Goal: Task Accomplishment & Management: Manage account settings

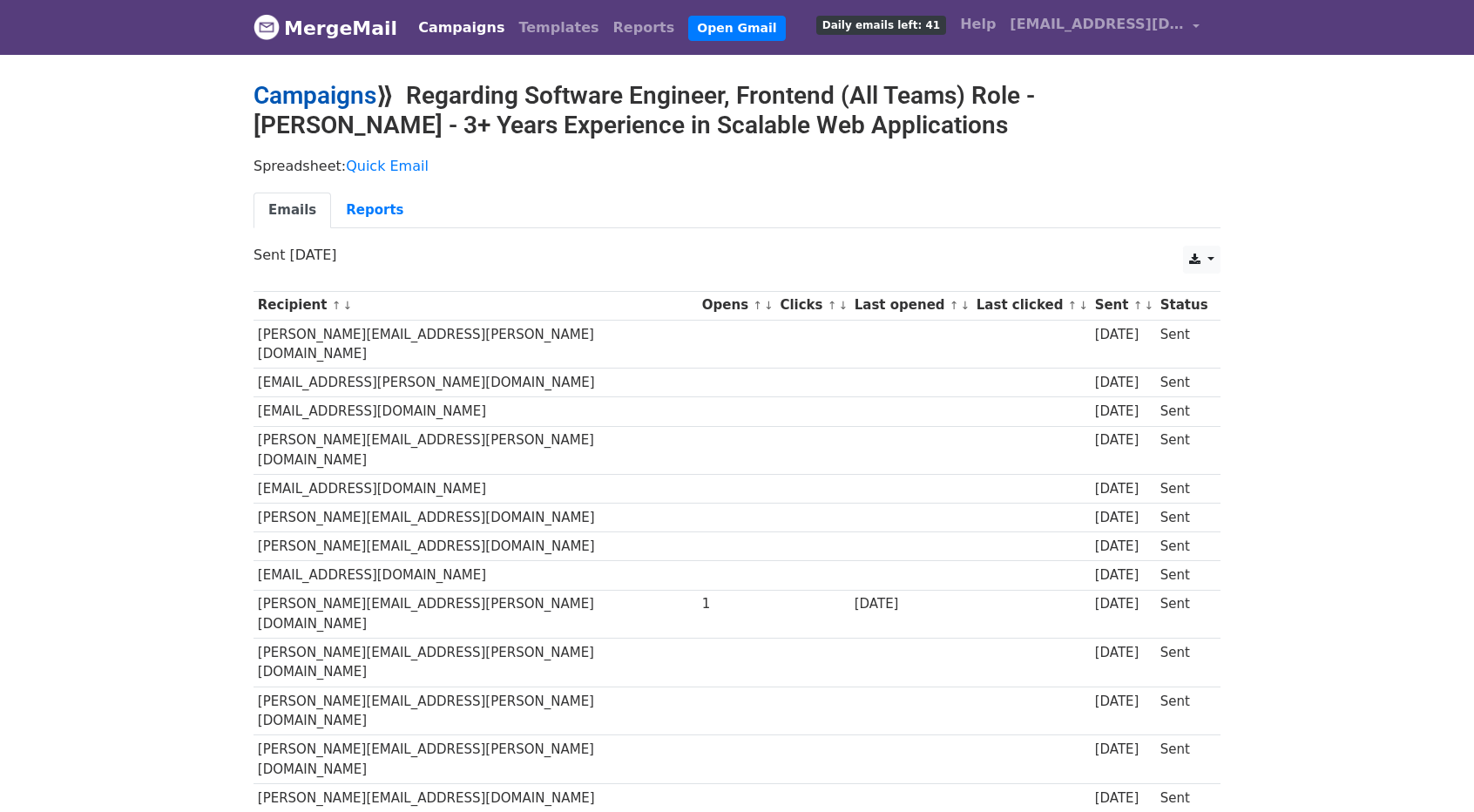
click at [311, 95] on link "Campaigns" at bounding box center [314, 95] width 123 height 28
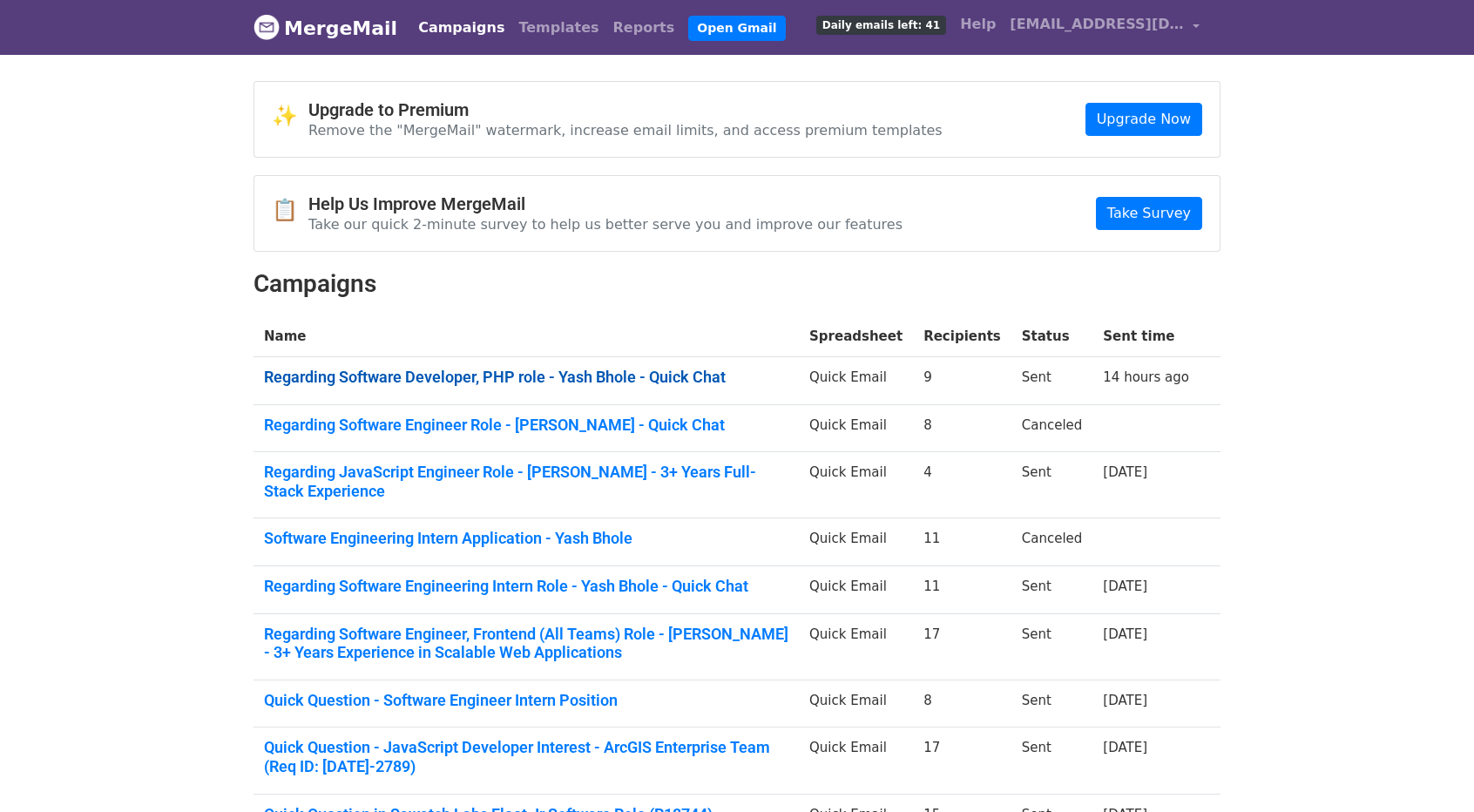
click at [514, 374] on link "Regarding Software Developer, PHP role - Yash Bhole - Quick Chat" at bounding box center [526, 377] width 524 height 19
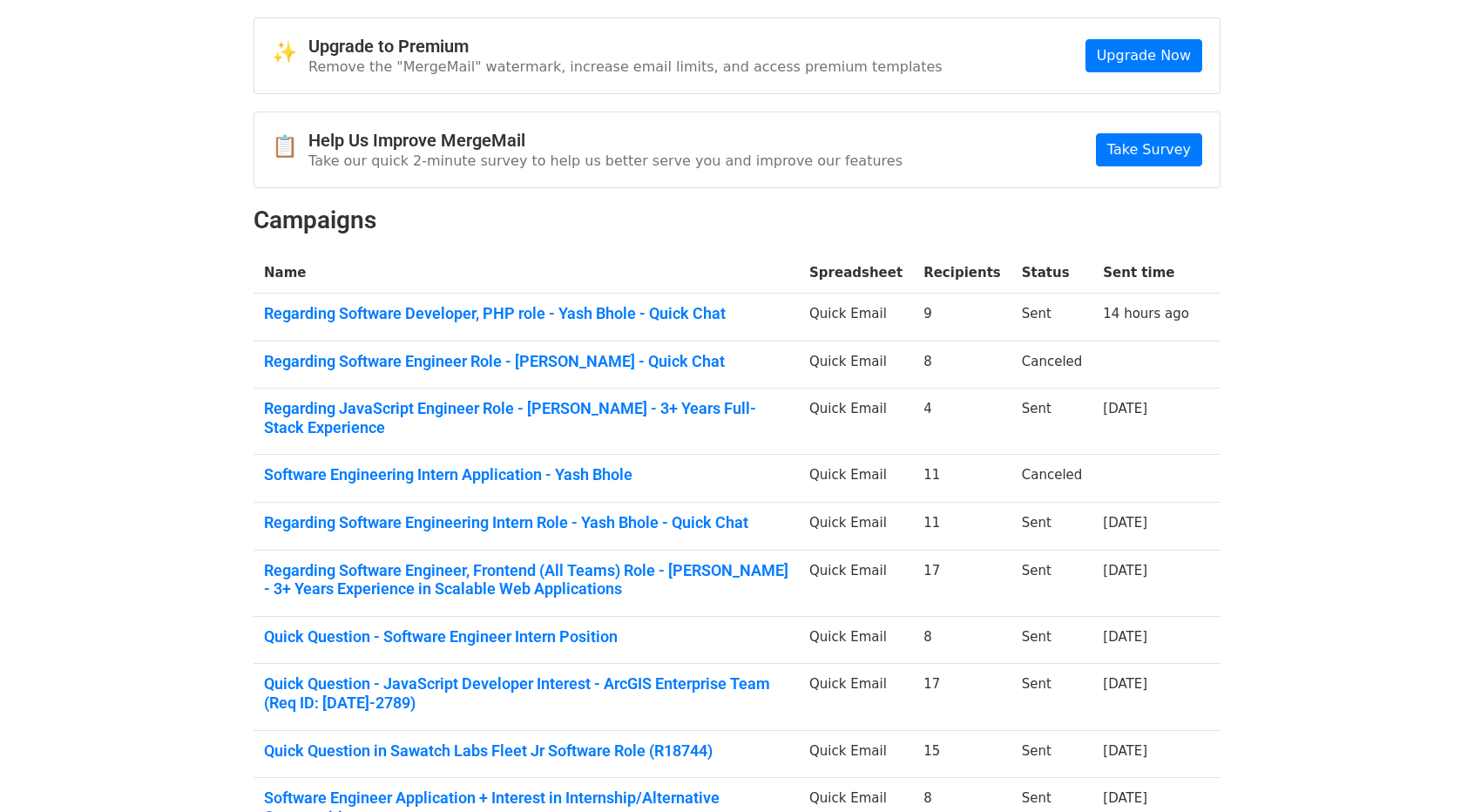
click at [596, 418] on td "Regarding JavaScript Engineer Role - [PERSON_NAME] - 3+ Years Full-Stack Experi…" at bounding box center [526, 422] width 545 height 66
click at [589, 411] on link "Regarding JavaScript Engineer Role - [PERSON_NAME] - 3+ Years Full-Stack Experi…" at bounding box center [526, 417] width 524 height 37
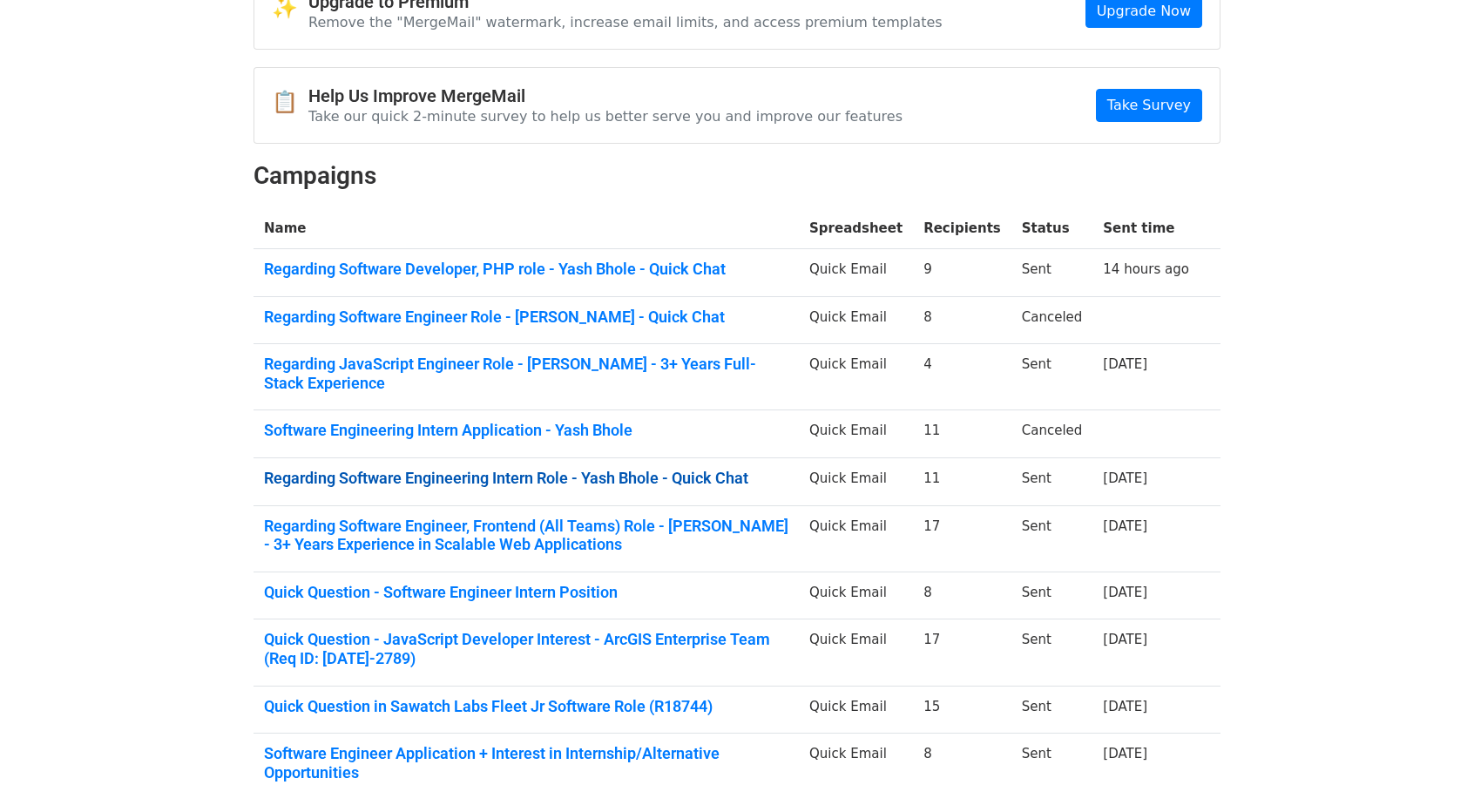
click at [439, 469] on link "Regarding Software Engineering Intern Role - Yash Bhole - Quick Chat" at bounding box center [526, 479] width 524 height 19
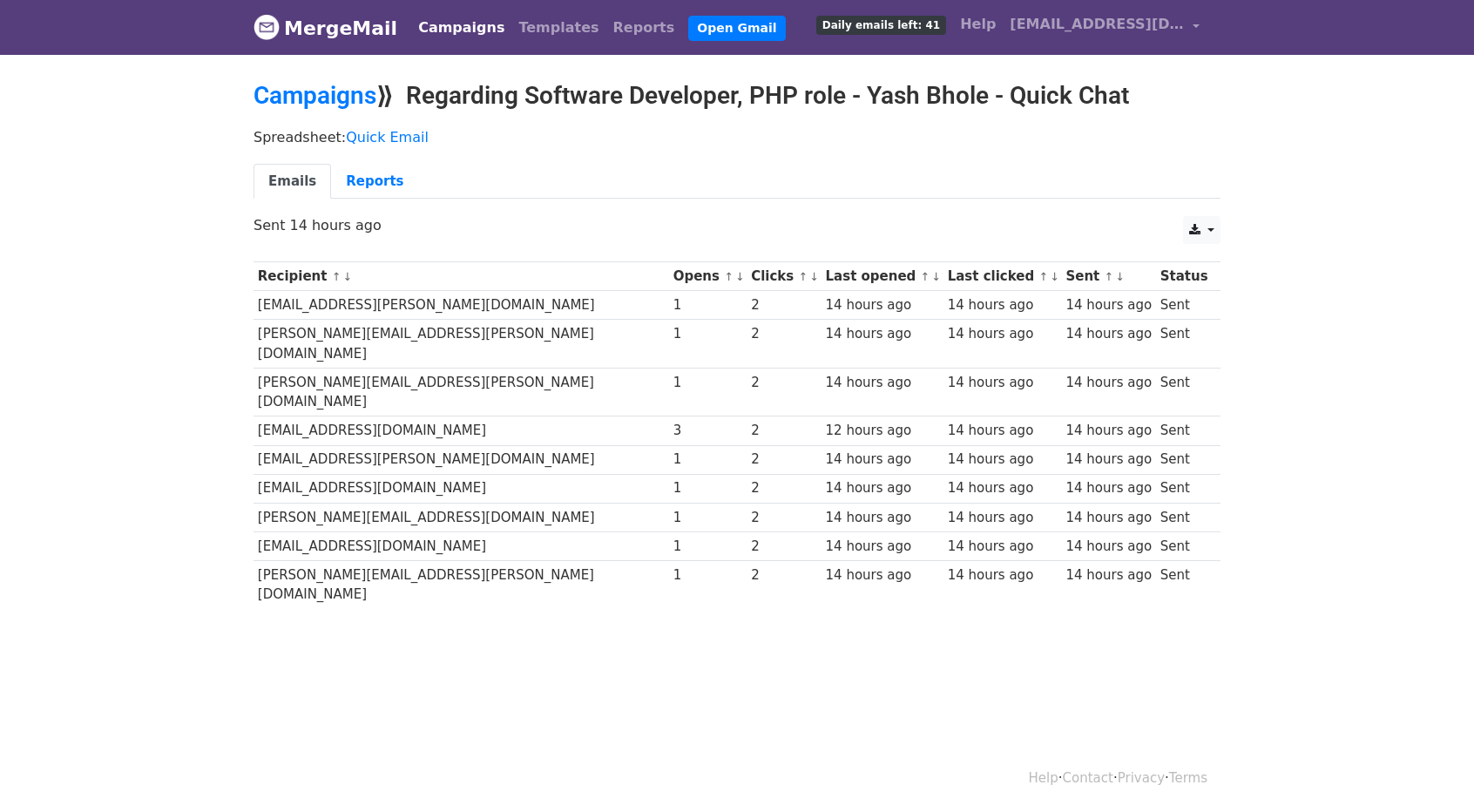
scroll to position [2, 0]
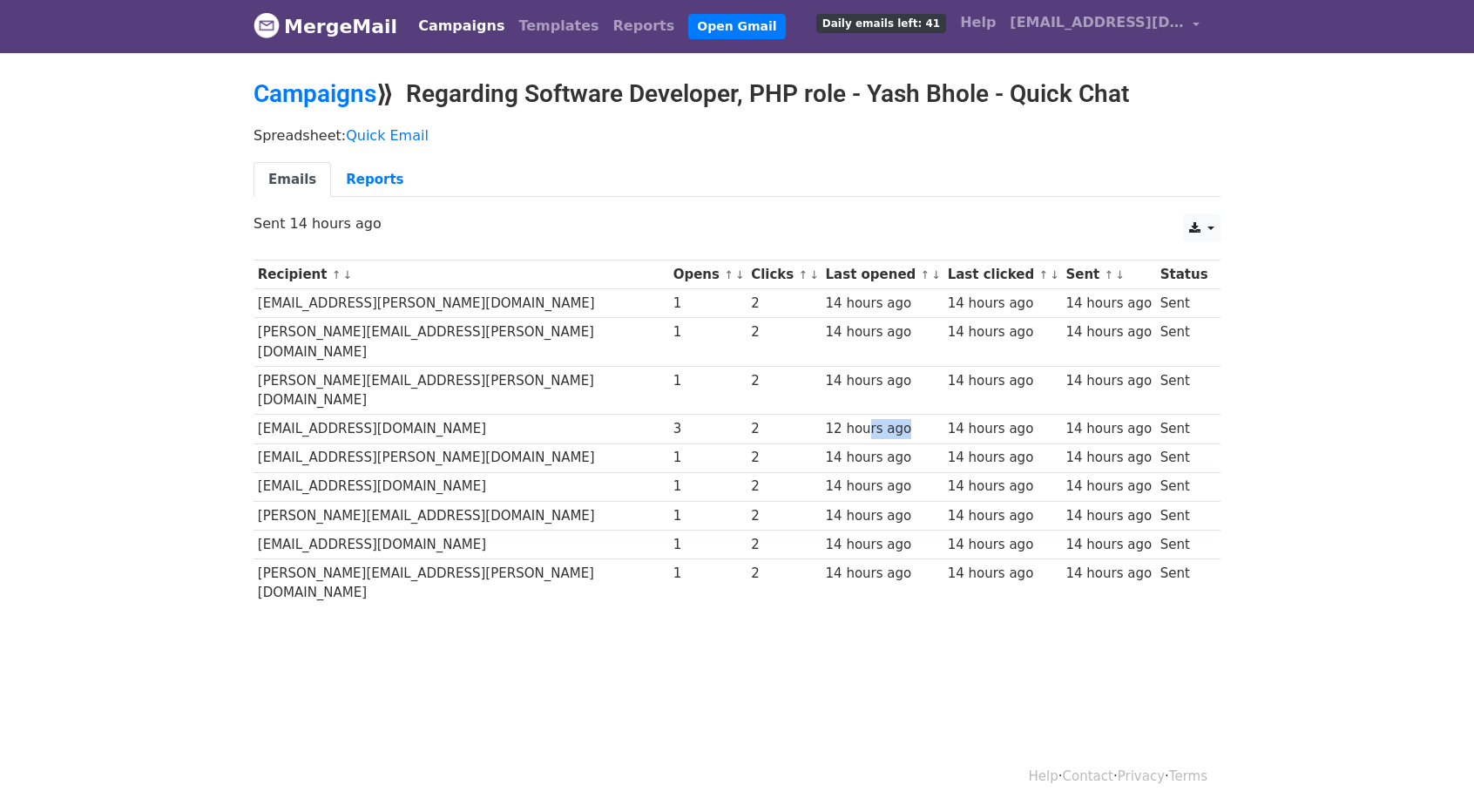
drag, startPoint x: 752, startPoint y: 392, endPoint x: 816, endPoint y: 395, distance: 64.1
click at [822, 415] on td "12 hours ago" at bounding box center [882, 429] width 122 height 28
drag, startPoint x: 893, startPoint y: 392, endPoint x: 934, endPoint y: 393, distance: 41.0
click at [948, 419] on div "14 hours ago" at bounding box center [1003, 428] width 110 height 20
